Goal: Go to known website: Access a specific website the user already knows

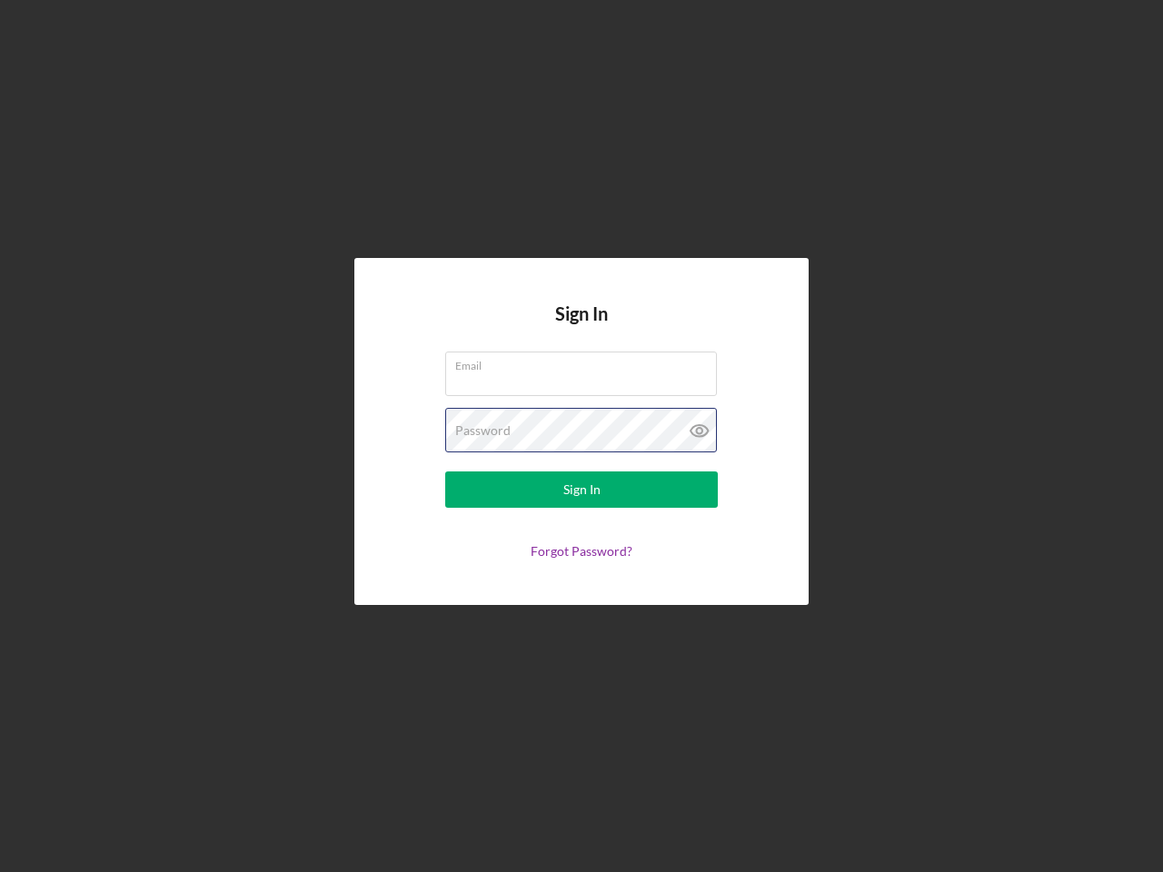
click at [582, 436] on div "Password" at bounding box center [581, 430] width 273 height 45
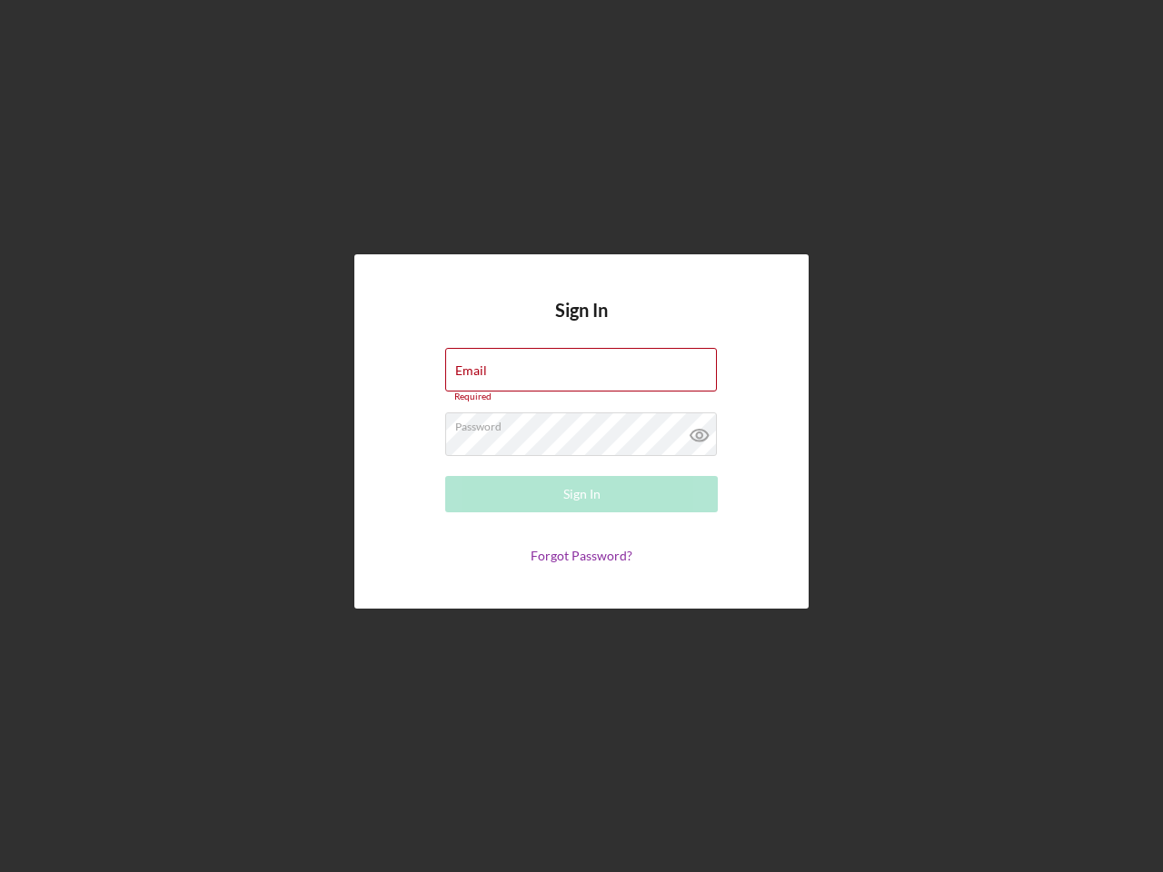
click at [700, 431] on icon at bounding box center [699, 435] width 45 height 45
